Goal: Check status: Check status

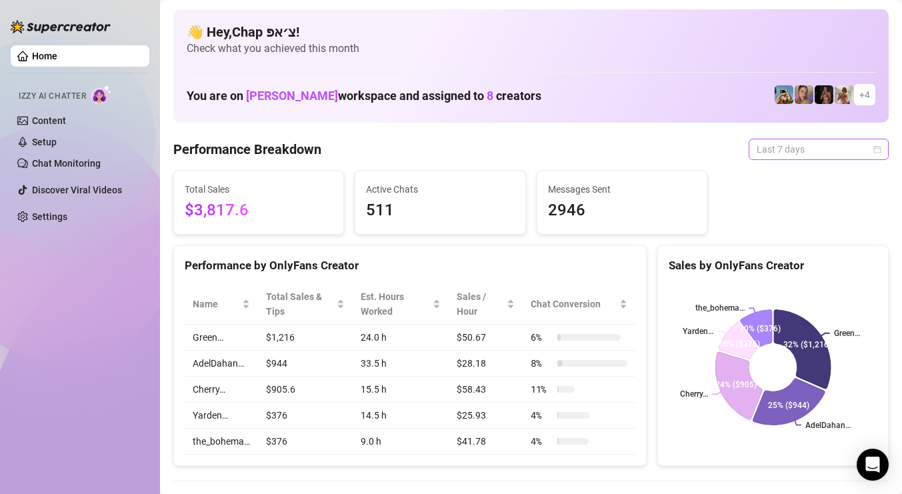
click at [846, 153] on span "Last 7 days" at bounding box center [819, 149] width 124 height 20
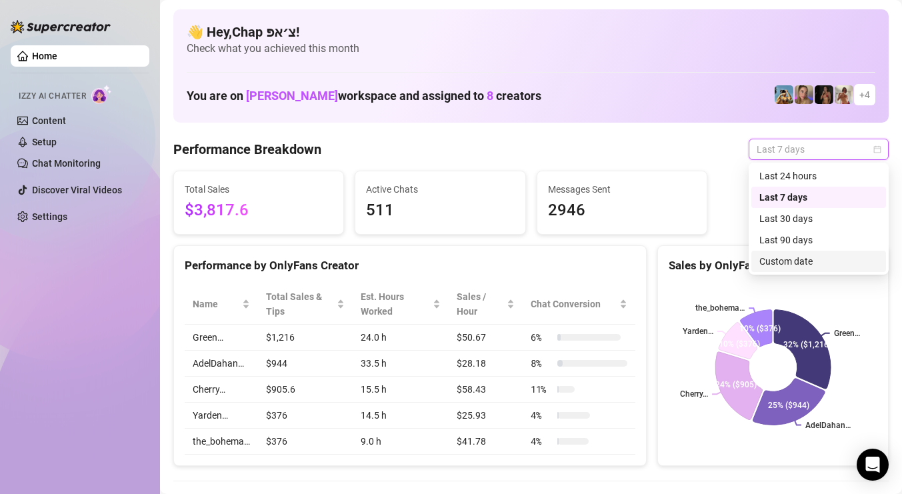
click at [822, 261] on div "Custom date" at bounding box center [818, 261] width 119 height 15
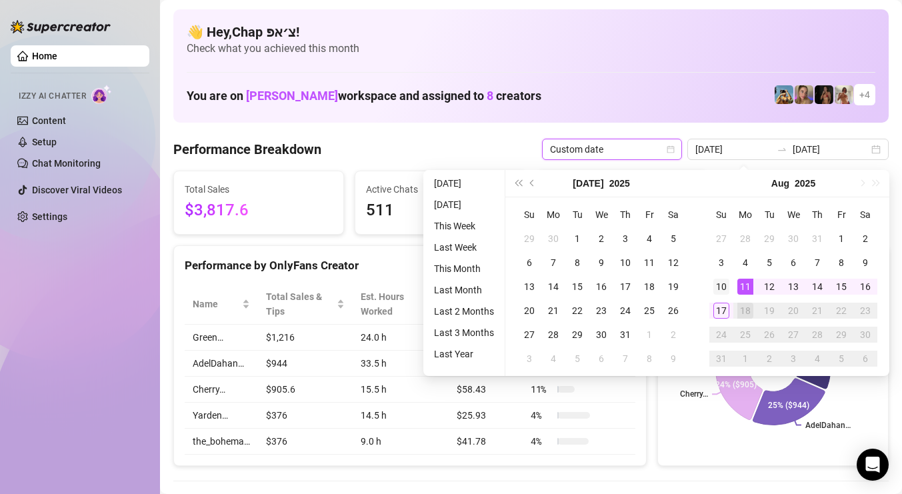
type input "2025-08-10"
click at [717, 285] on div "10" at bounding box center [721, 287] width 16 height 16
type input "2025-08-17"
click at [723, 305] on div "17" at bounding box center [721, 311] width 16 height 16
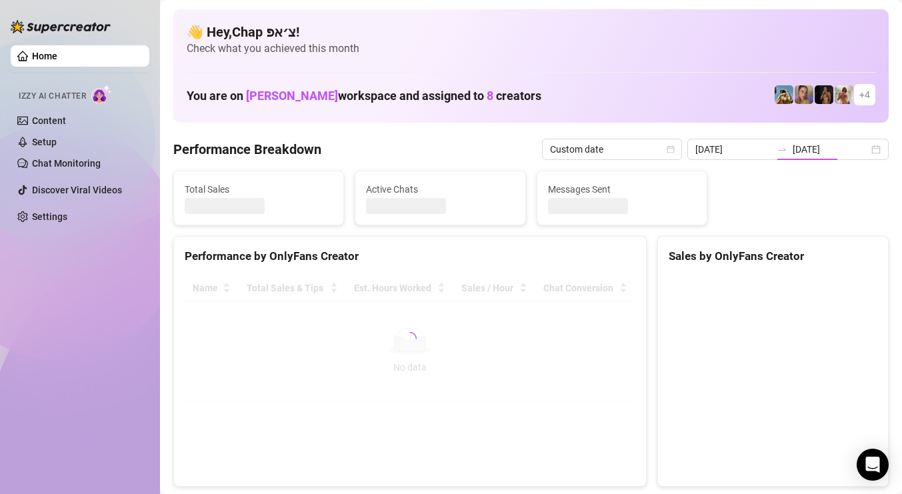
type input "2025-08-10"
type input "2025-08-17"
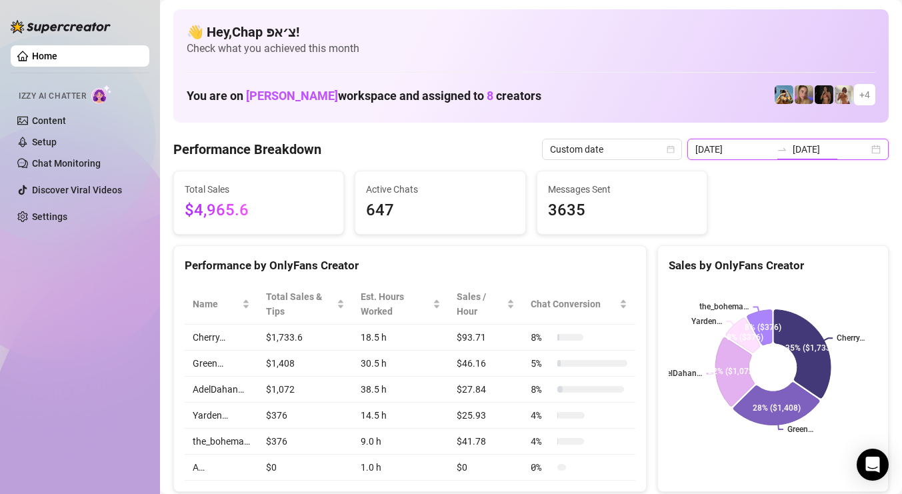
click at [820, 150] on input "2025-08-17" at bounding box center [830, 149] width 76 height 15
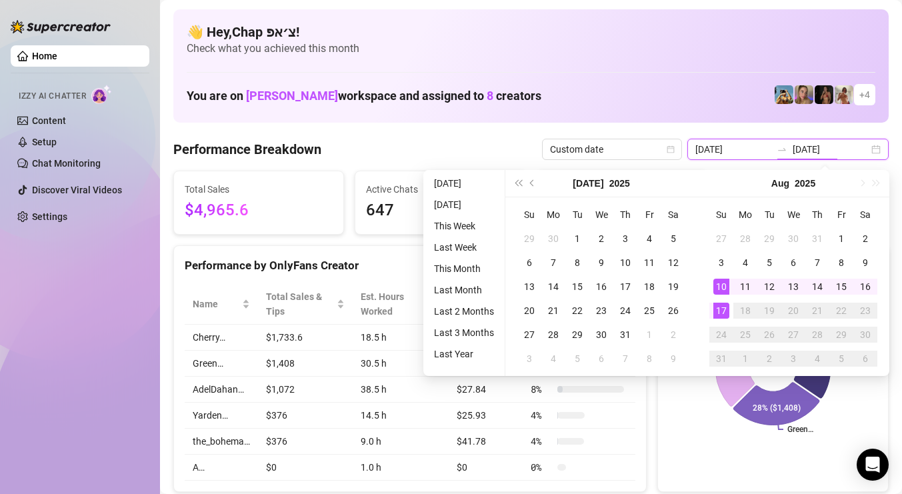
type input "2025-08-17"
click at [722, 306] on div "17" at bounding box center [721, 311] width 16 height 16
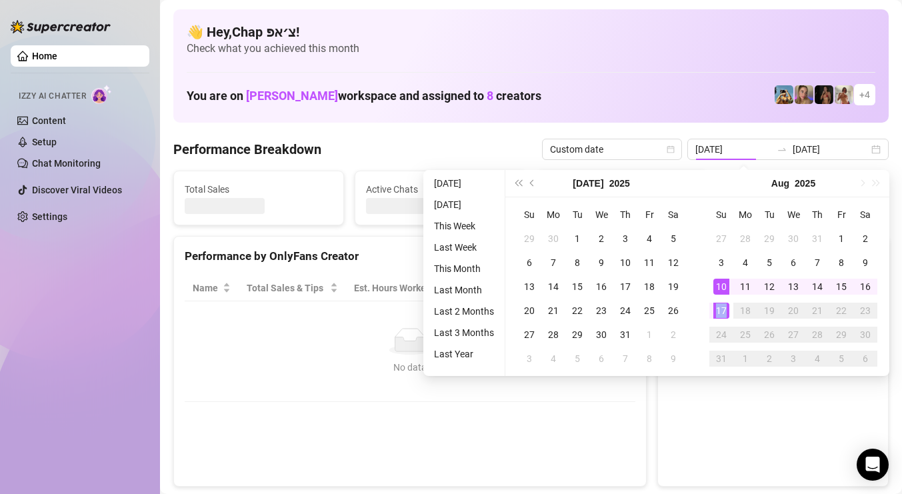
type input "2025-08-17"
